Goal: Information Seeking & Learning: Learn about a topic

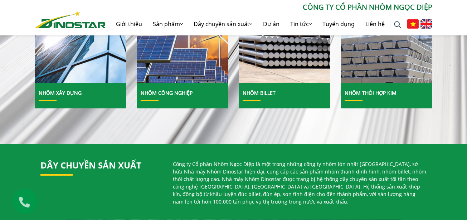
click at [118, 71] on img at bounding box center [81, 27] width 98 height 119
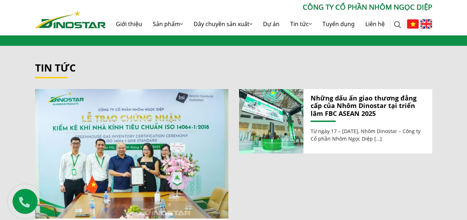
scroll to position [749, 0]
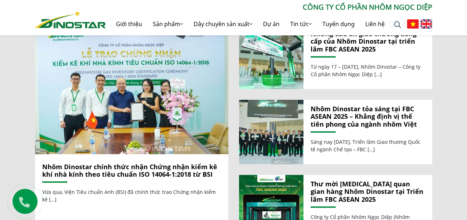
click at [326, 55] on div "Những dấu ấn giao thương đẳng cấp của Nhôm Dinostar tại triển lãm FBC ASEAN 202…" at bounding box center [367, 57] width 129 height 64
click at [324, 46] on link "Những dấu ấn giao thương đẳng cấp của Nhôm Dinostar tại triển lãm FBC ASEAN 2025" at bounding box center [367, 41] width 114 height 23
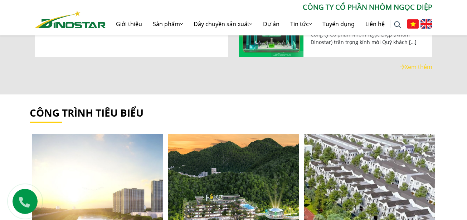
scroll to position [999, 0]
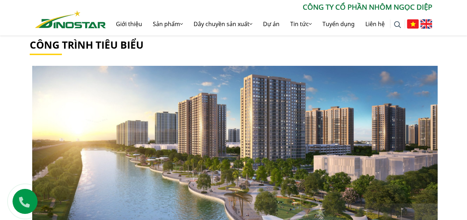
click at [102, 111] on link at bounding box center [98, 155] width 136 height 179
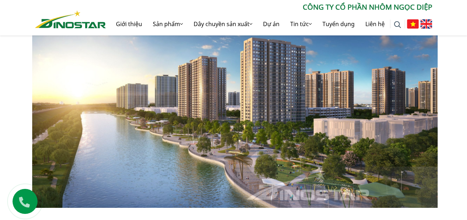
scroll to position [1071, 0]
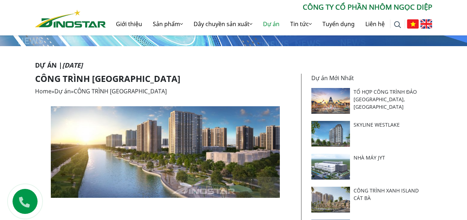
scroll to position [107, 0]
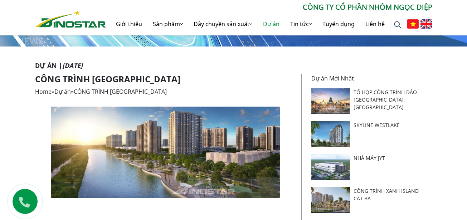
click at [335, 165] on img at bounding box center [330, 167] width 39 height 26
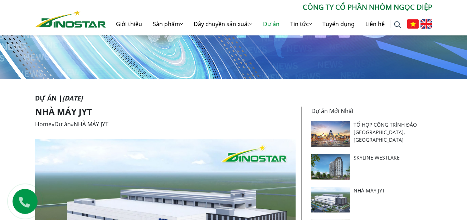
scroll to position [72, 0]
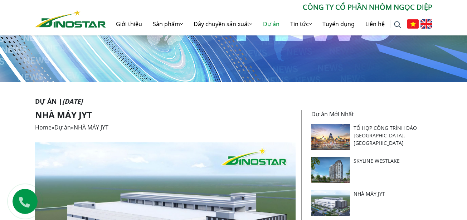
click at [331, 130] on img at bounding box center [330, 137] width 39 height 26
